Goal: Understand process/instructions: Learn about a topic

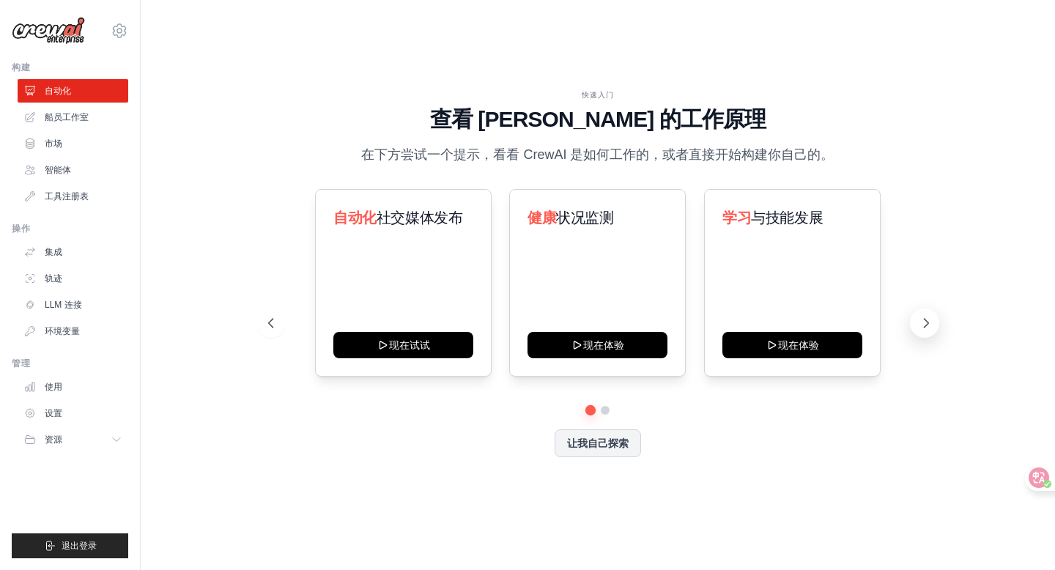
click at [923, 314] on button at bounding box center [924, 322] width 29 height 29
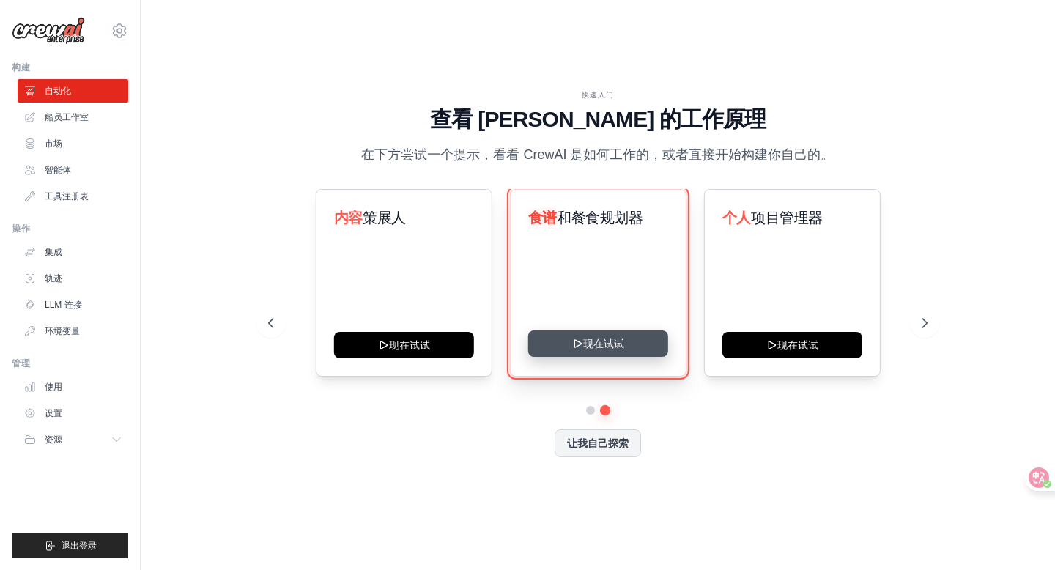
click at [593, 339] on button "现在试试" at bounding box center [597, 343] width 140 height 26
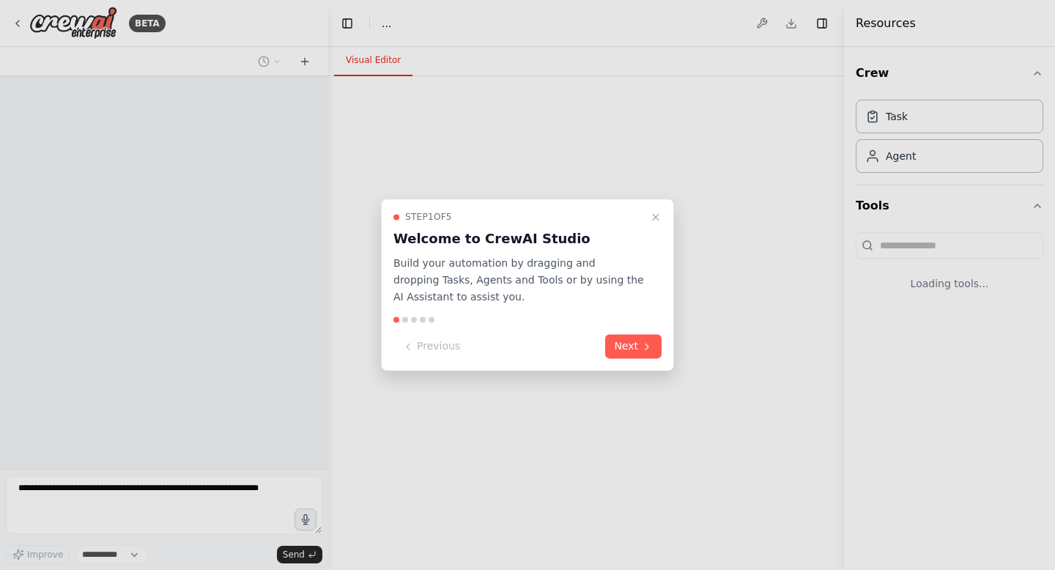
select select "****"
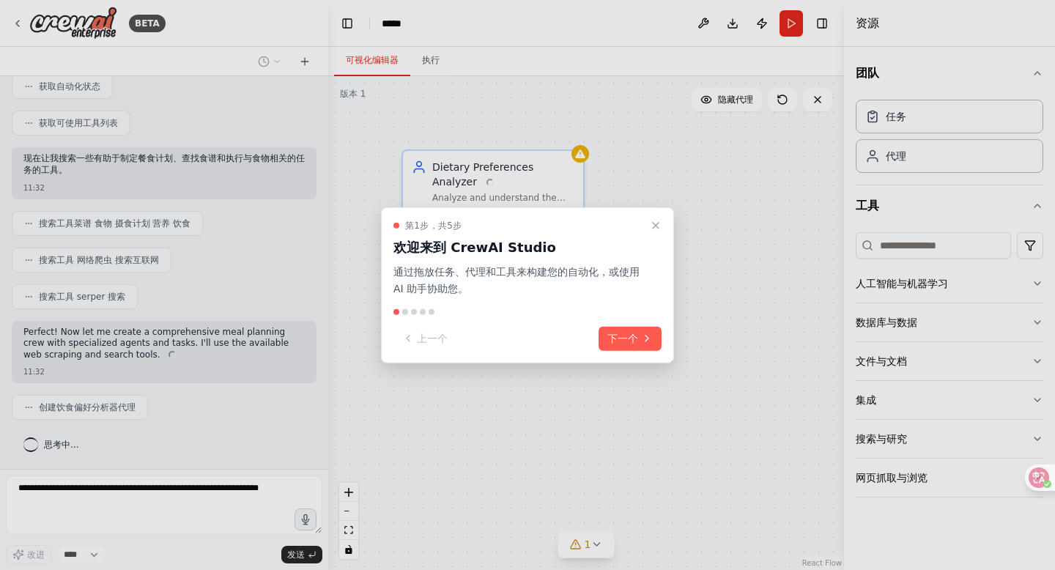
scroll to position [155, 0]
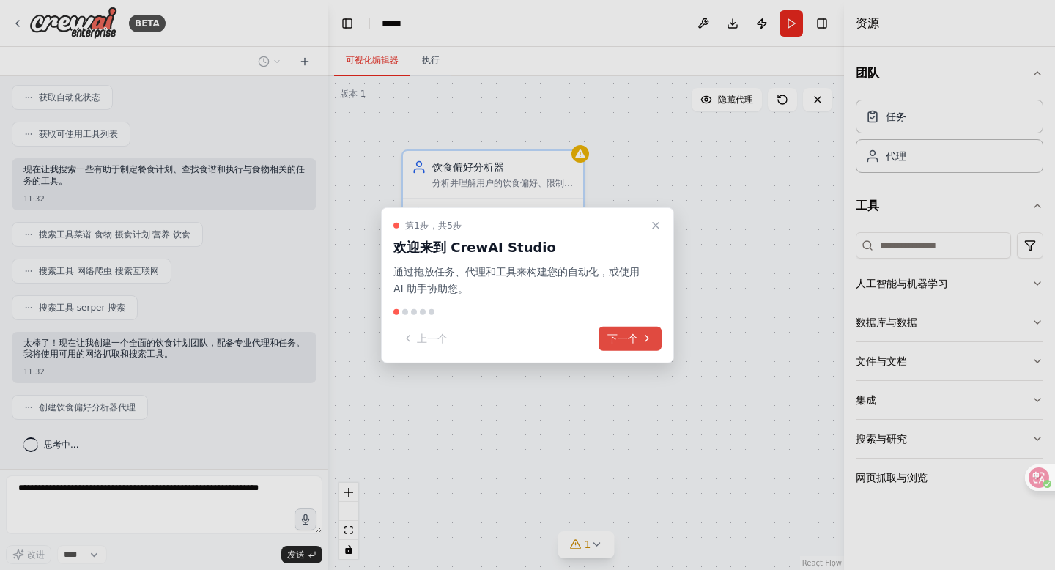
click at [639, 341] on button "下一个" at bounding box center [629, 338] width 63 height 24
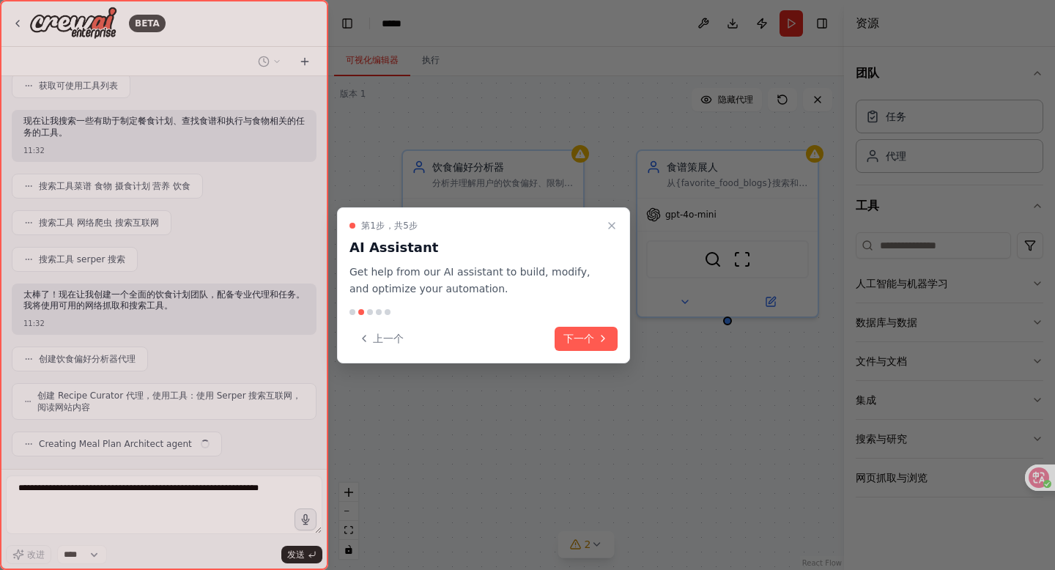
scroll to position [240, 0]
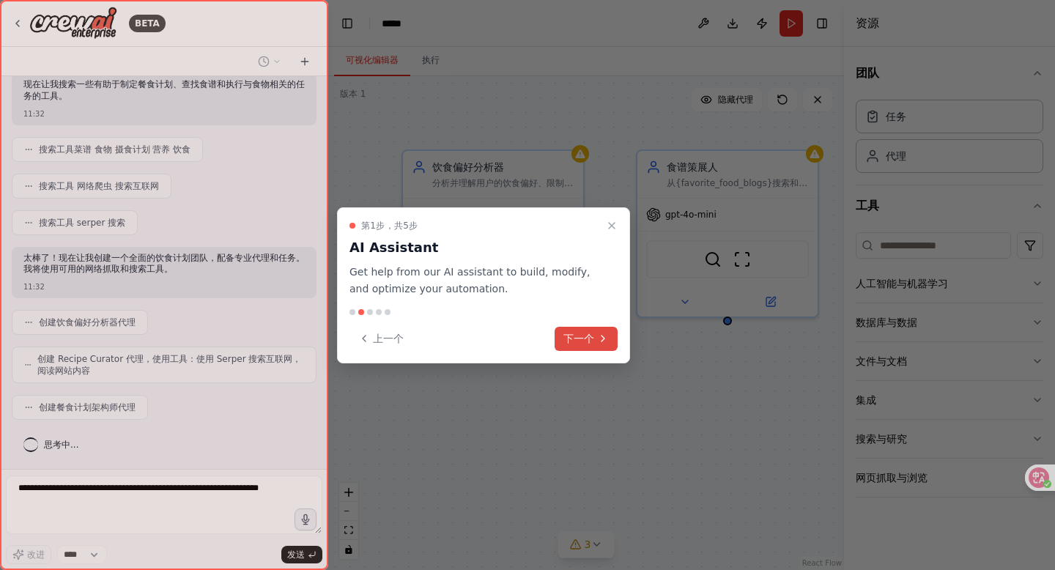
click at [570, 341] on font "下一个" at bounding box center [578, 338] width 31 height 12
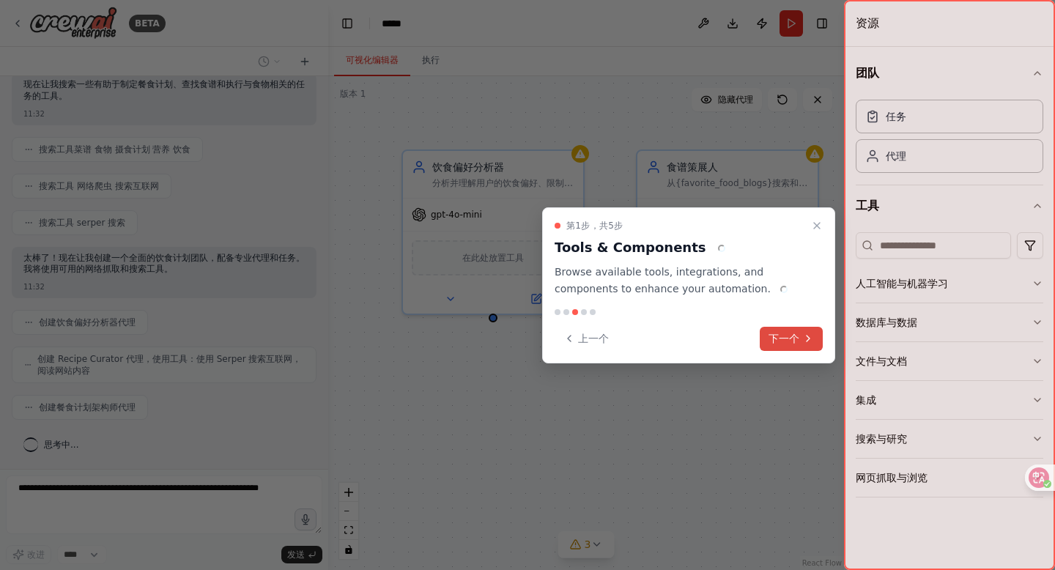
scroll to position [277, 0]
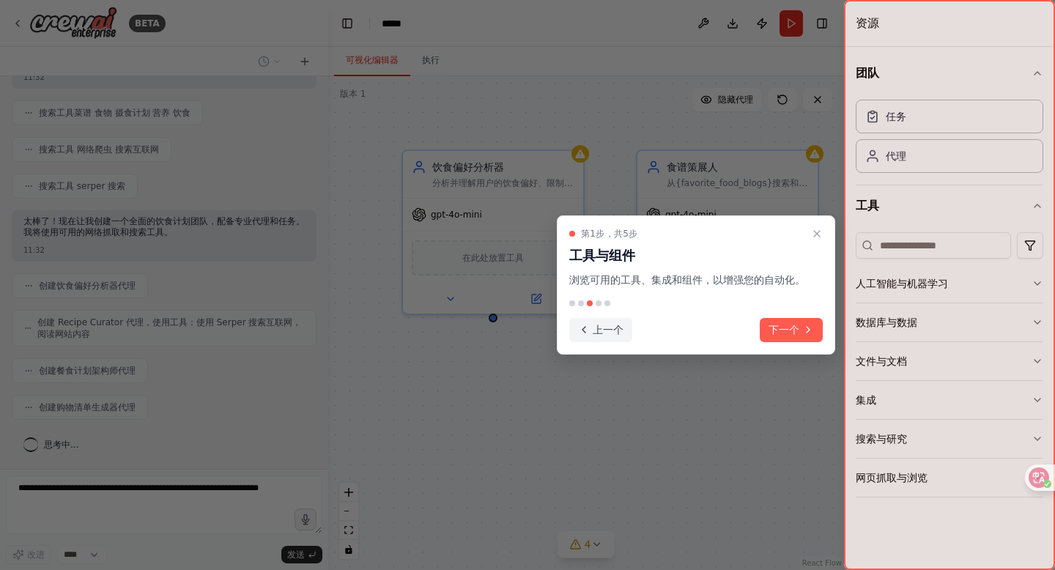
click at [591, 330] on button "上一个" at bounding box center [600, 330] width 63 height 24
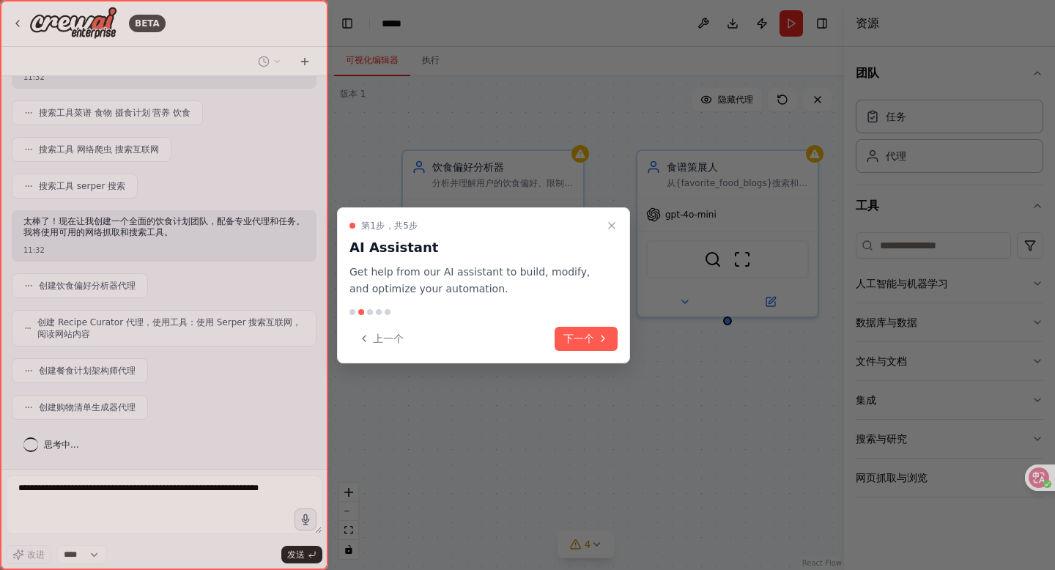
click at [504, 261] on div "第1步，共5步 AI Assistant Get help from our AI assistant to build, modify, and optim…" at bounding box center [483, 259] width 268 height 78
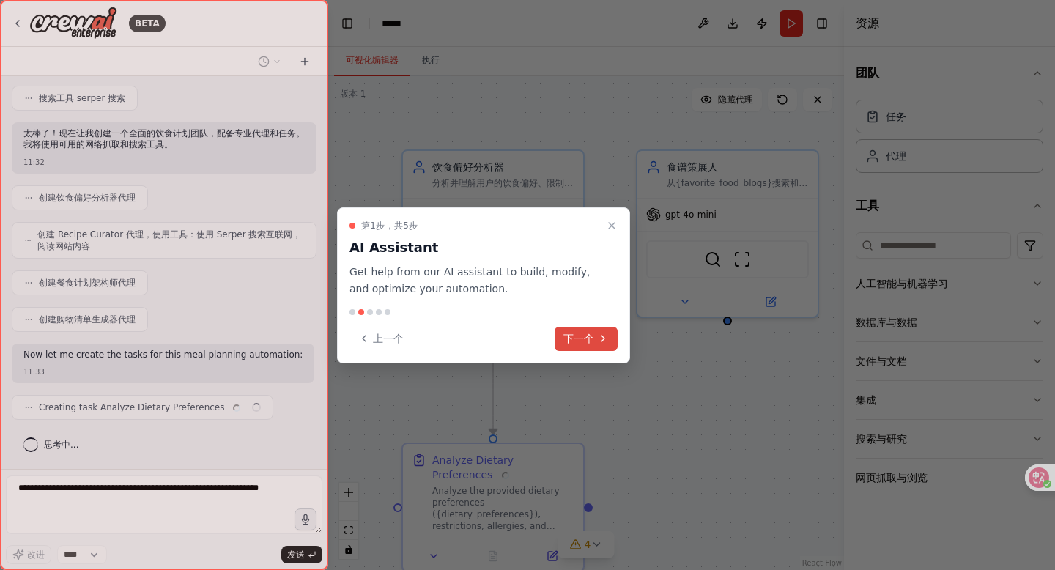
click at [576, 335] on font "下一个" at bounding box center [578, 338] width 31 height 12
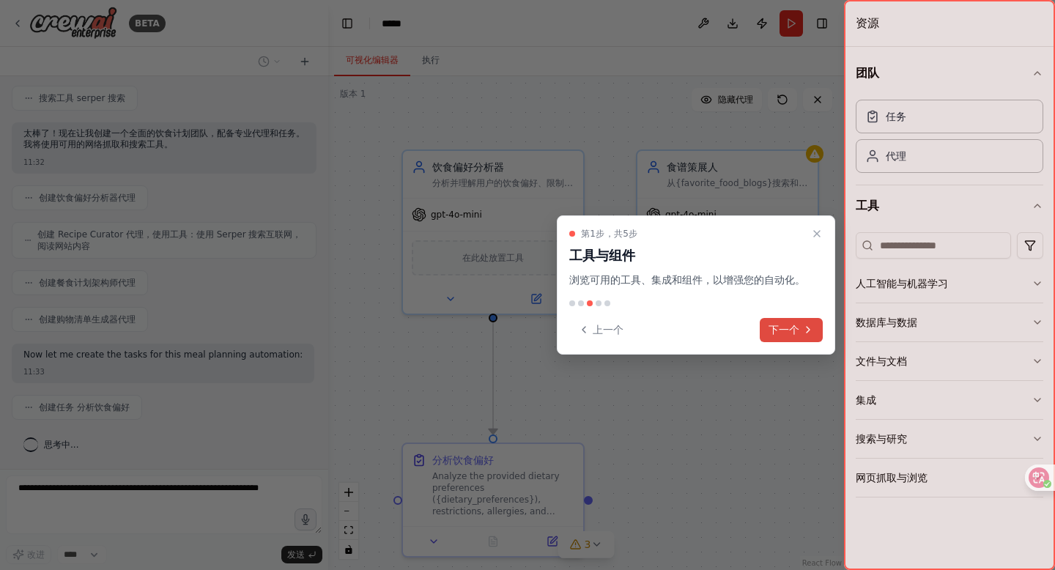
click at [776, 330] on font "下一个" at bounding box center [783, 330] width 31 height 12
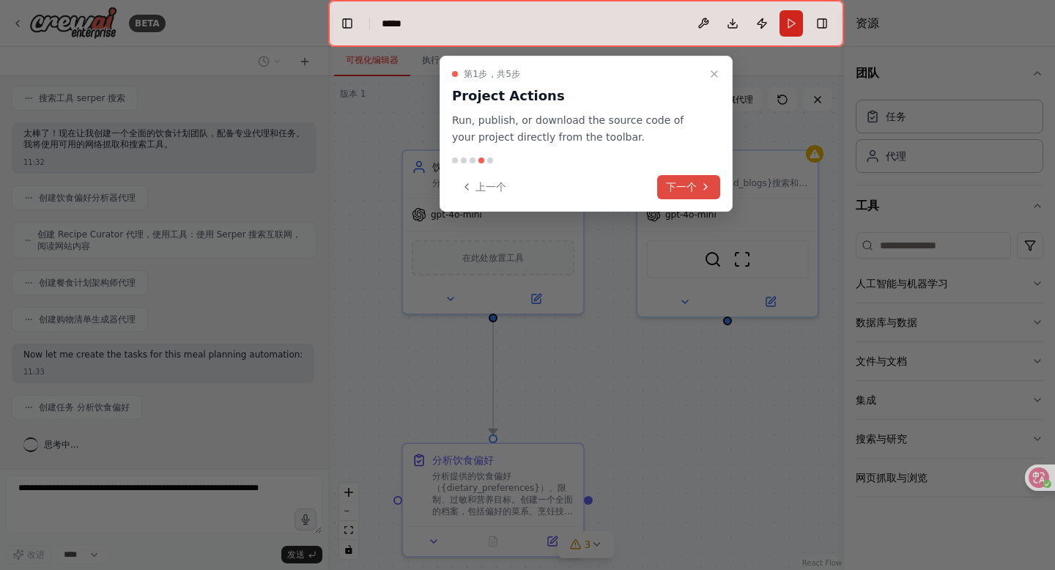
click at [684, 184] on font "下一个" at bounding box center [681, 187] width 31 height 12
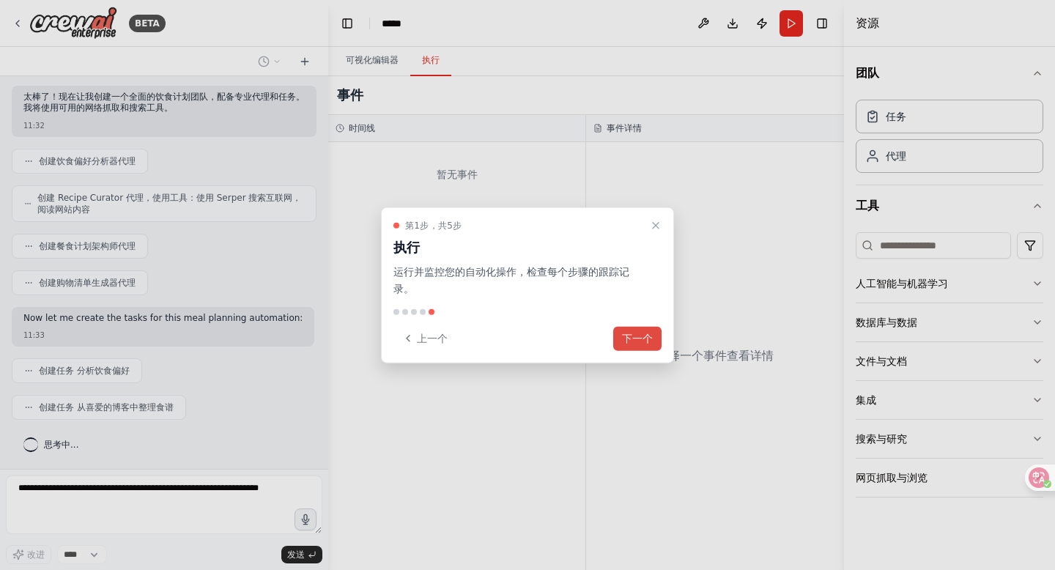
click at [631, 338] on font "下一个" at bounding box center [637, 338] width 31 height 12
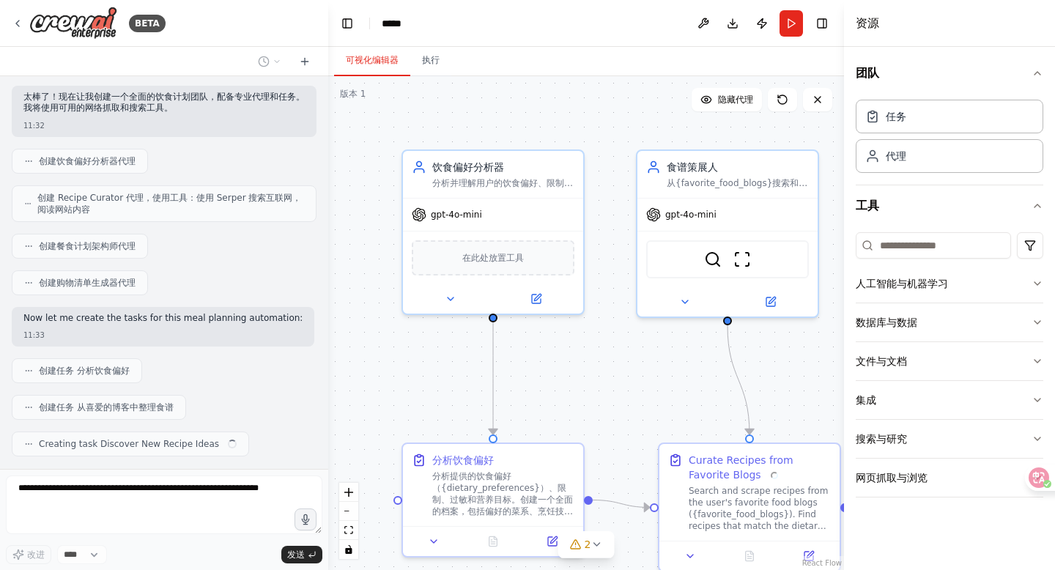
scroll to position [438, 0]
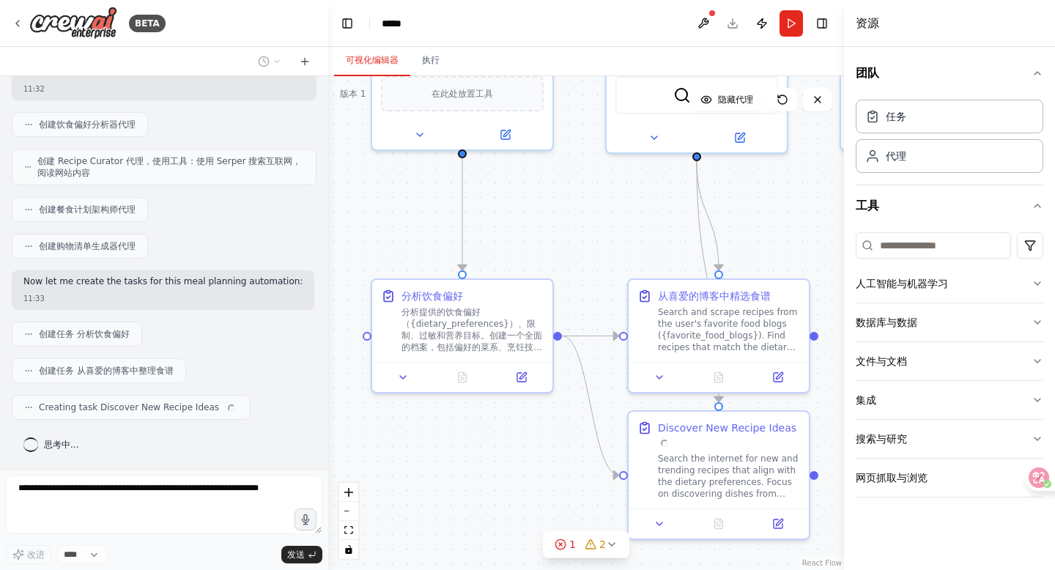
drag, startPoint x: 622, startPoint y: 374, endPoint x: 592, endPoint y: 210, distance: 166.9
click at [592, 210] on div ".deletable-edge-delete-btn { width: 20px; height: 20px; border: 0px solid #ffff…" at bounding box center [586, 323] width 516 height 494
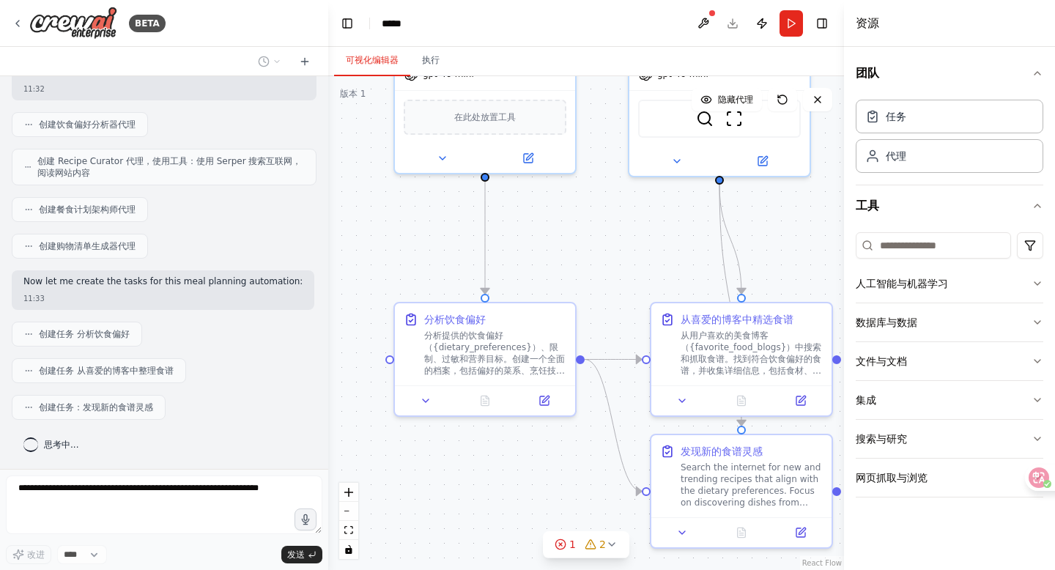
drag, startPoint x: 598, startPoint y: 267, endPoint x: 620, endPoint y: 291, distance: 32.6
click at [620, 291] on div ".deletable-edge-delete-btn { width: 20px; height: 20px; border: 0px solid #ffff…" at bounding box center [586, 323] width 516 height 494
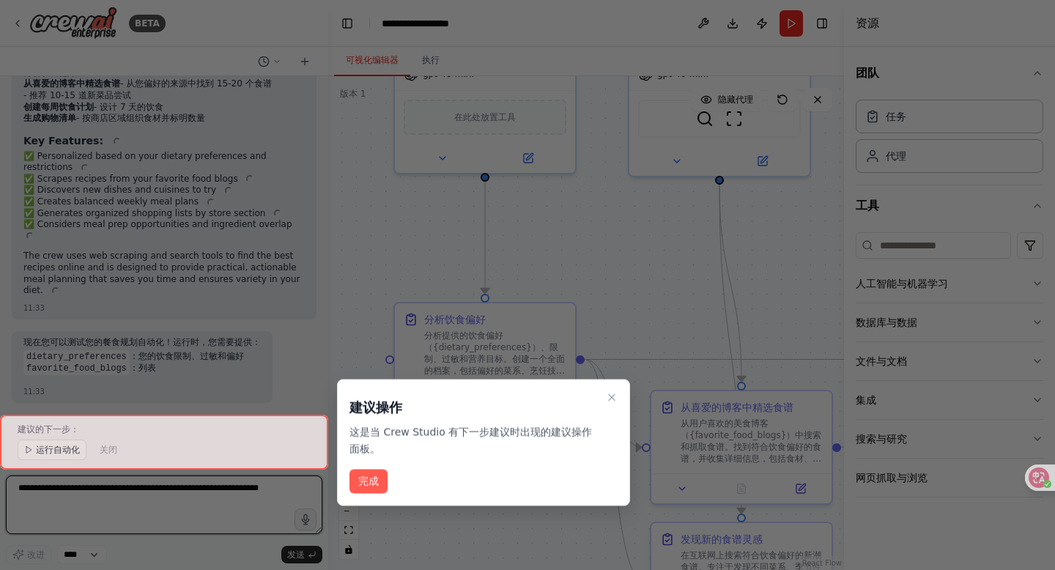
scroll to position [1132, 0]
